Goal: Information Seeking & Learning: Find specific page/section

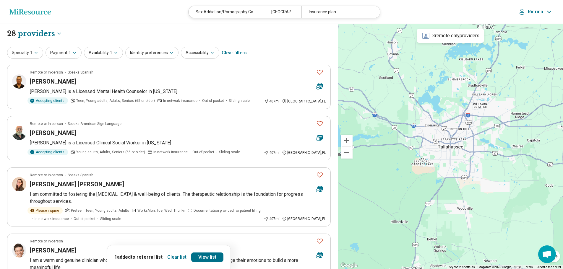
select select "********"
click at [34, 54] on icon "button" at bounding box center [36, 53] width 5 height 5
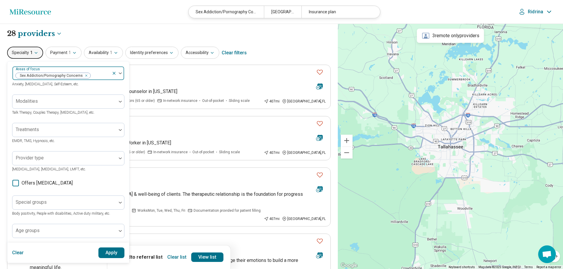
click at [84, 76] on icon "Remove [object Object]" at bounding box center [85, 76] width 4 height 4
click at [105, 253] on button "Apply" at bounding box center [111, 253] width 26 height 11
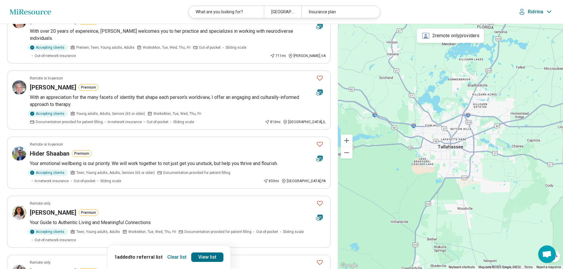
scroll to position [414, 0]
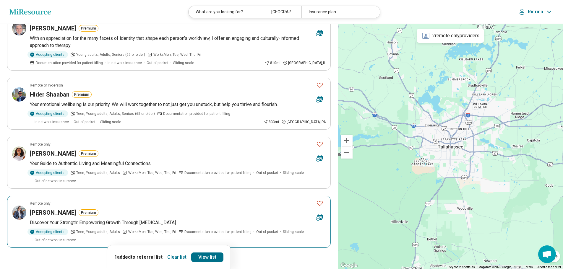
scroll to position [532, 0]
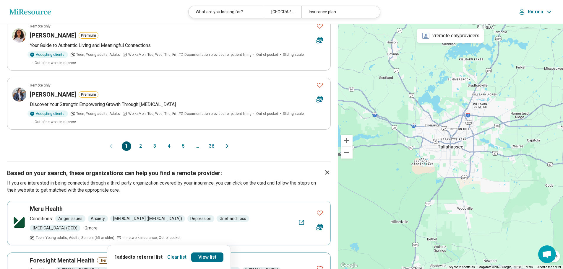
click at [153, 142] on button "3" at bounding box center [154, 146] width 9 height 9
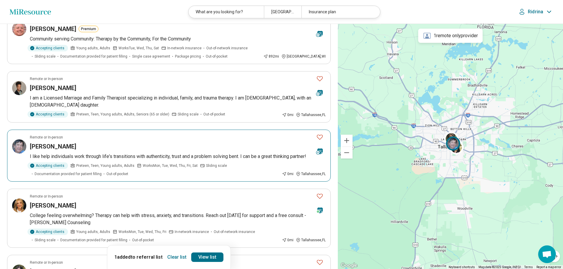
scroll to position [325, 0]
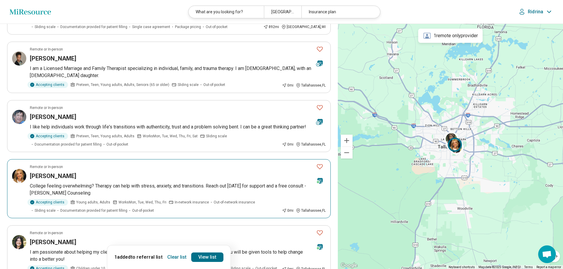
click at [318, 163] on icon "Favorite" at bounding box center [319, 166] width 7 height 7
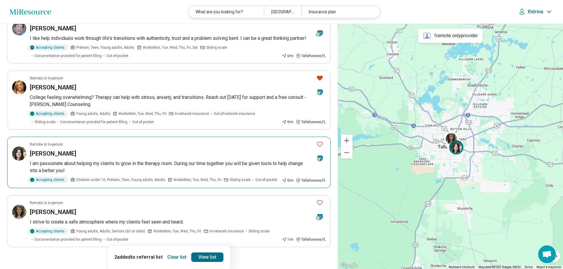
scroll to position [443, 0]
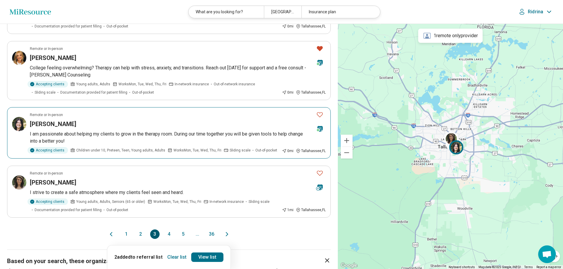
click at [319, 111] on icon "Favorite" at bounding box center [319, 114] width 7 height 7
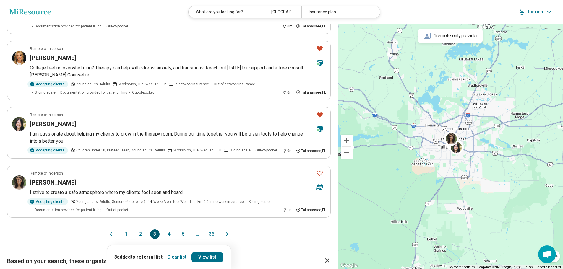
click at [170, 230] on button "4" at bounding box center [168, 234] width 9 height 9
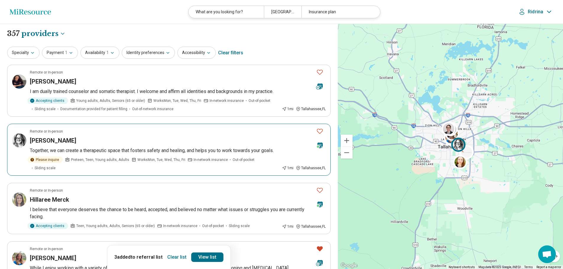
click at [318, 131] on icon "Favorite" at bounding box center [319, 131] width 7 height 7
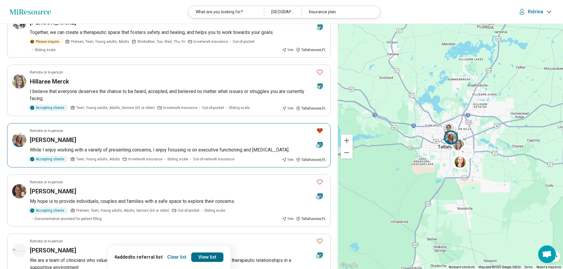
scroll to position [148, 0]
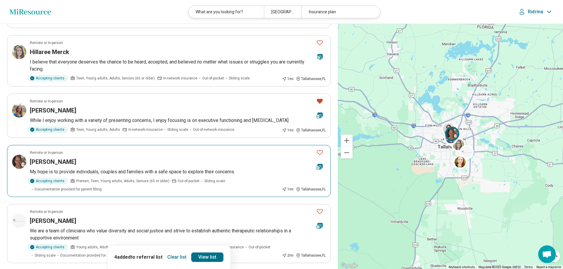
click at [320, 149] on icon "Favorite" at bounding box center [319, 152] width 7 height 7
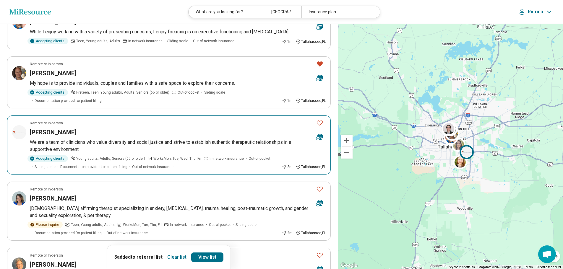
scroll to position [266, 0]
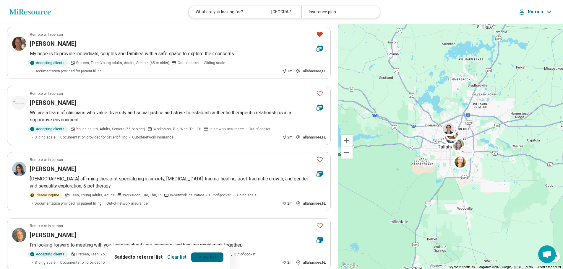
click at [210, 258] on link "View list" at bounding box center [207, 257] width 32 height 9
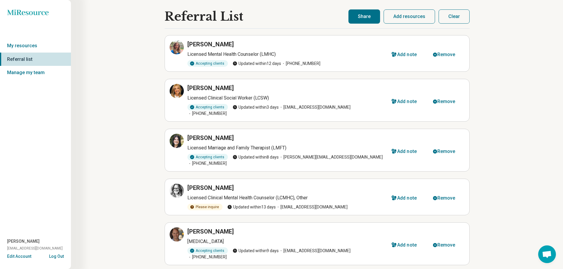
click at [360, 17] on button "Share" at bounding box center [365, 16] width 32 height 14
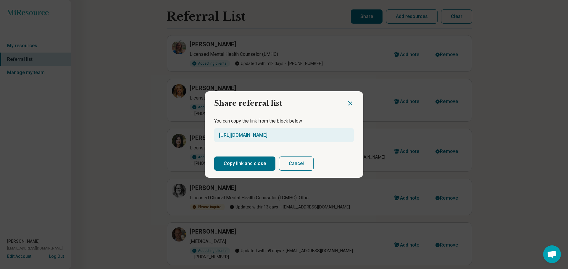
click at [239, 166] on button "Copy link and close" at bounding box center [244, 164] width 61 height 14
